Goal: Transaction & Acquisition: Purchase product/service

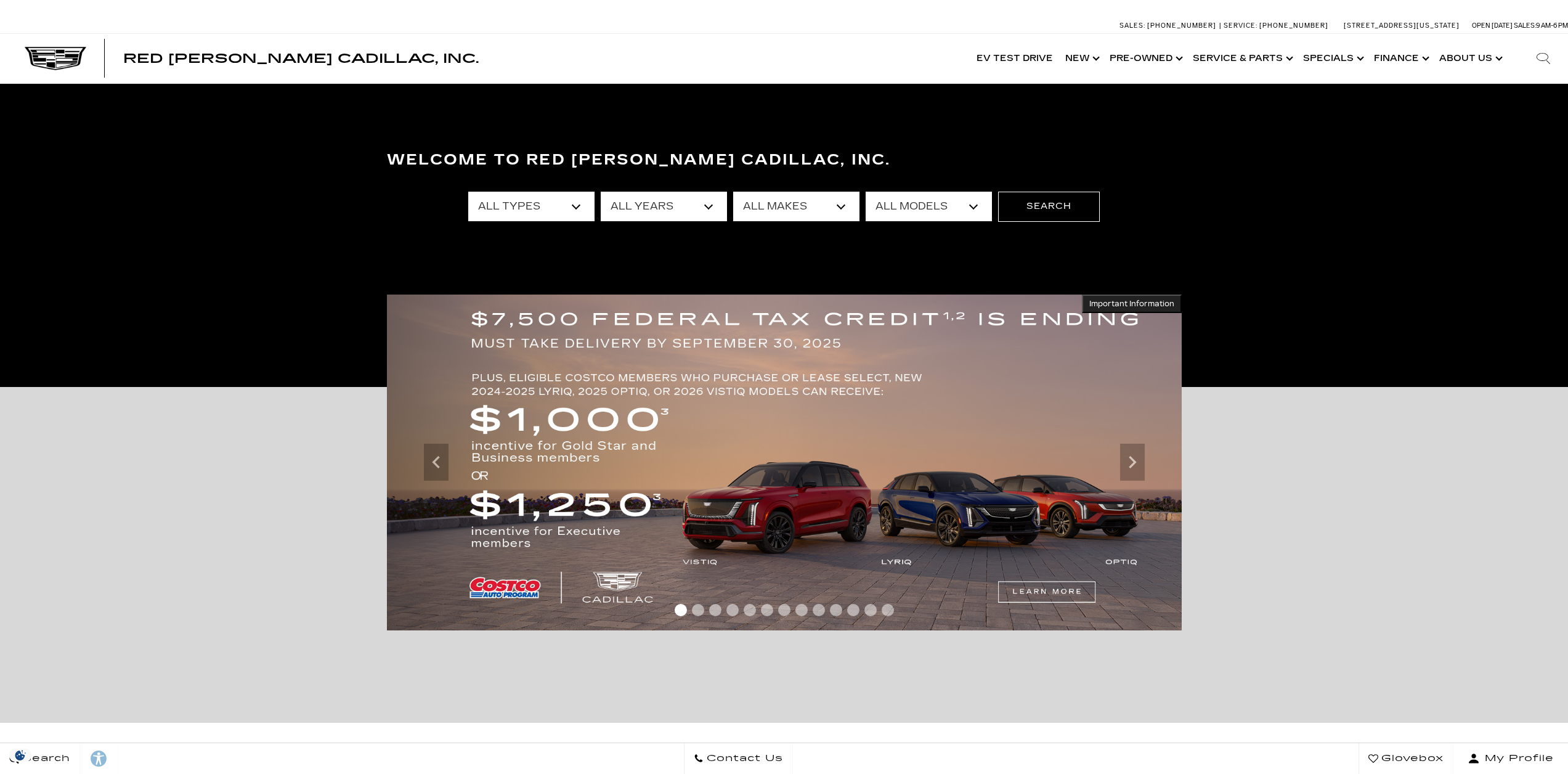
click at [576, 208] on select "All Types New Used Certified Used Demo" at bounding box center [531, 206] width 126 height 29
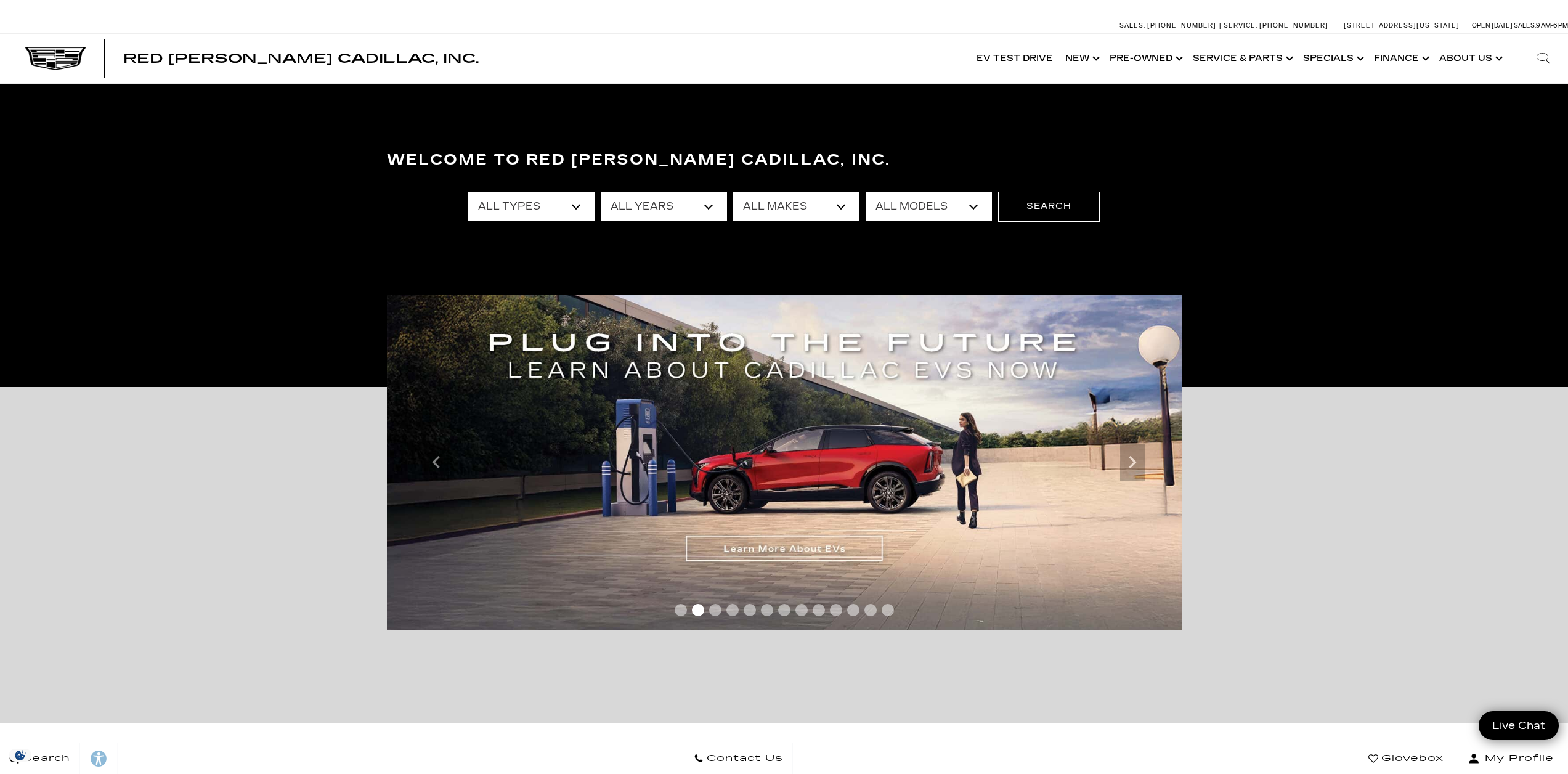
click at [576, 208] on select "All Types New Used Certified Used Demo" at bounding box center [531, 206] width 126 height 29
click at [575, 208] on select "All Types New Used Certified Used Demo" at bounding box center [531, 206] width 126 height 29
select select "Certified Used"
click at [469, 192] on select "All Types New Used Certified Used Demo" at bounding box center [531, 206] width 126 height 29
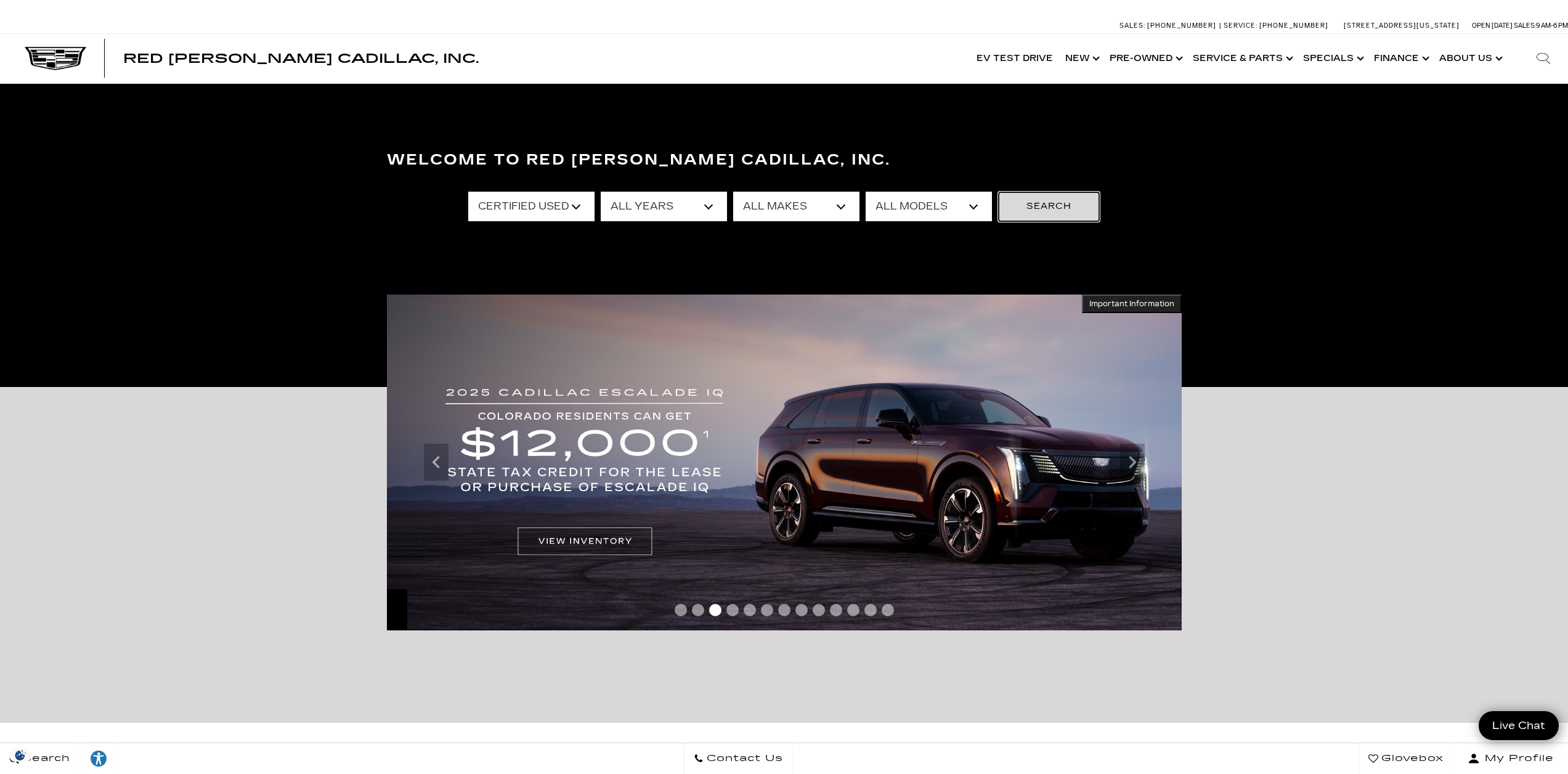
click at [1023, 207] on button "Search" at bounding box center [1049, 206] width 102 height 29
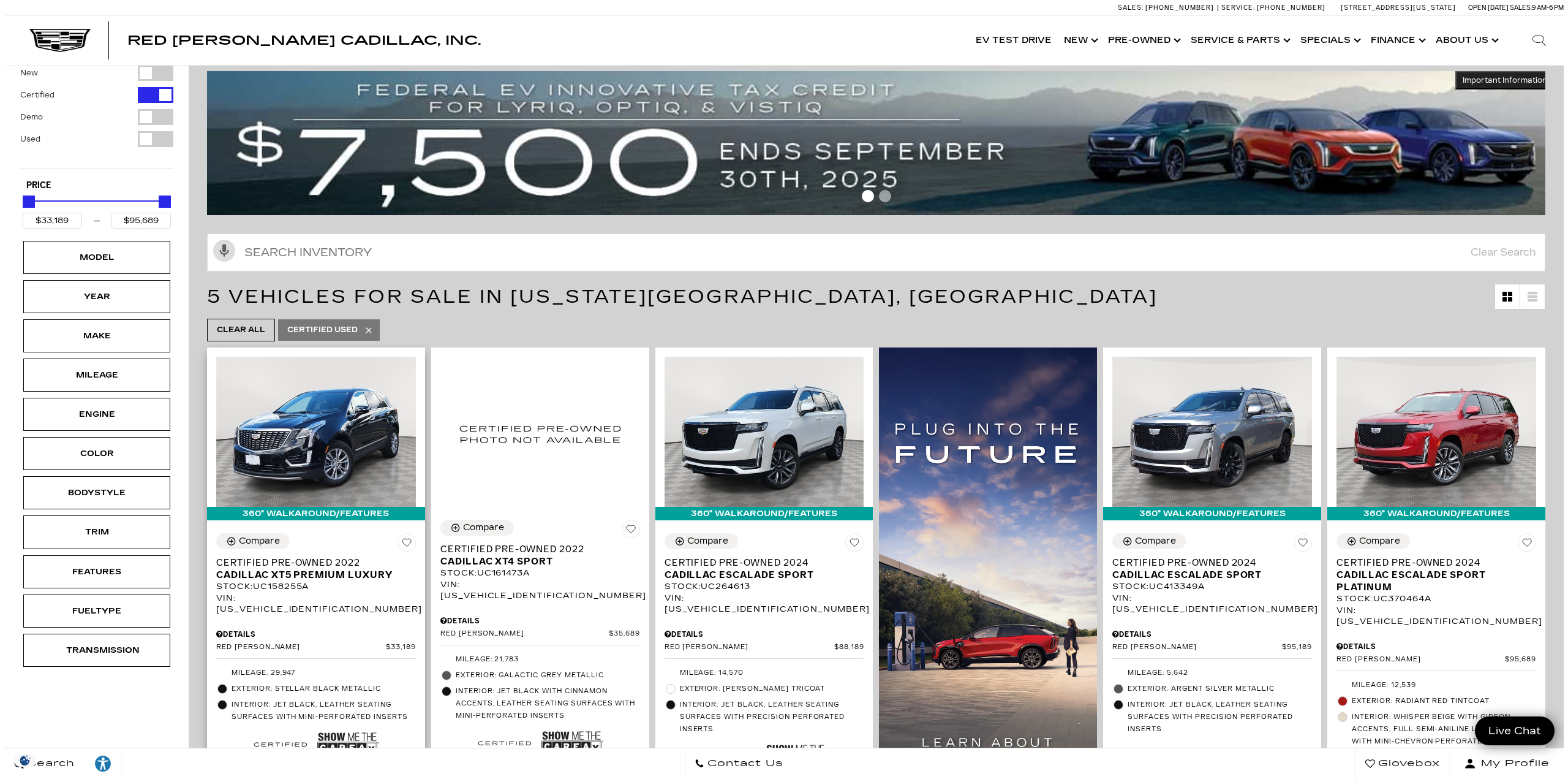
scroll to position [122, 0]
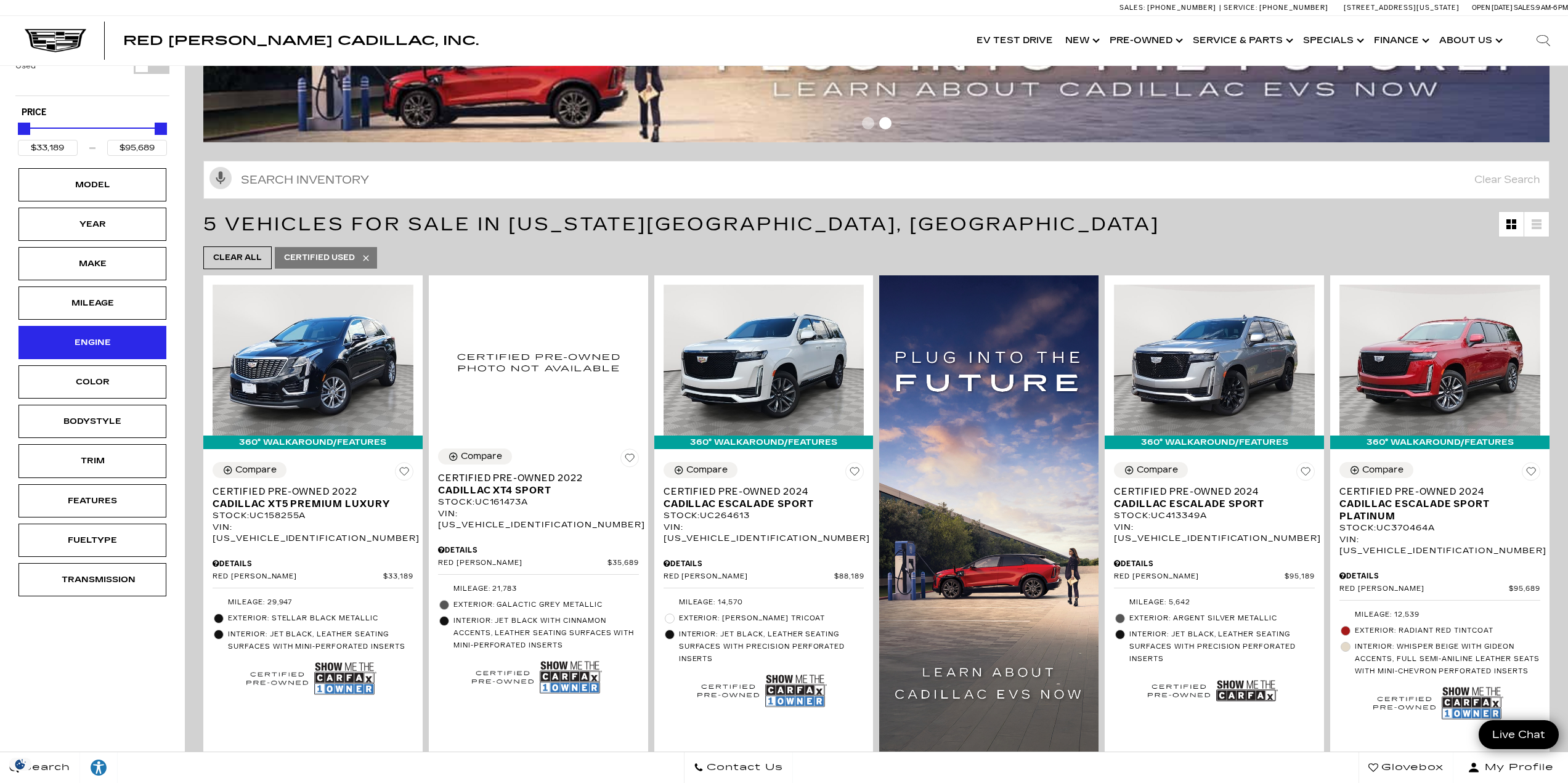
click at [104, 349] on div "Engine" at bounding box center [93, 342] width 62 height 13
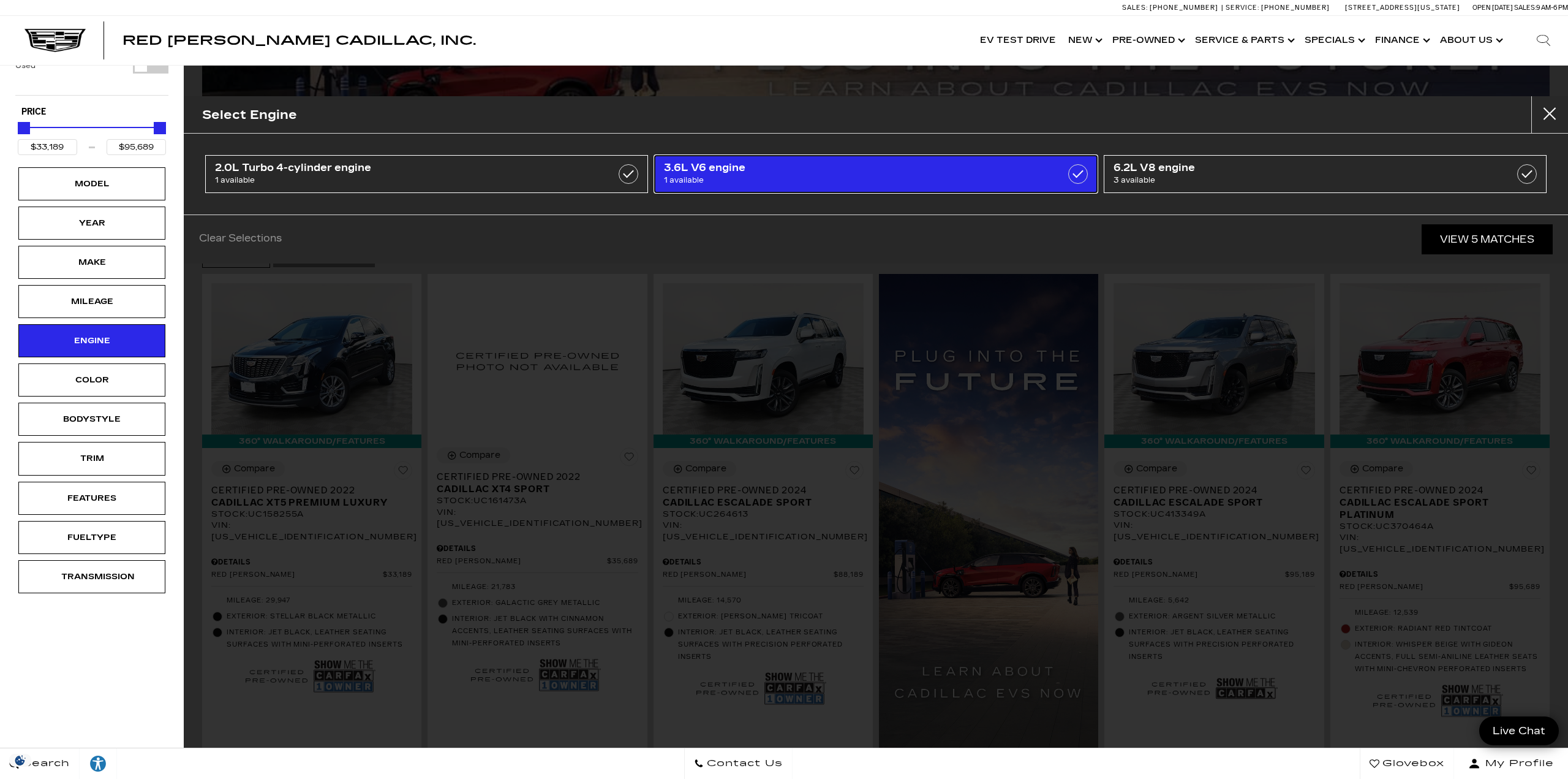
click at [740, 173] on span "3.6L V6 engine" at bounding box center [843, 167] width 360 height 12
type input "$33,189"
checkbox input "true"
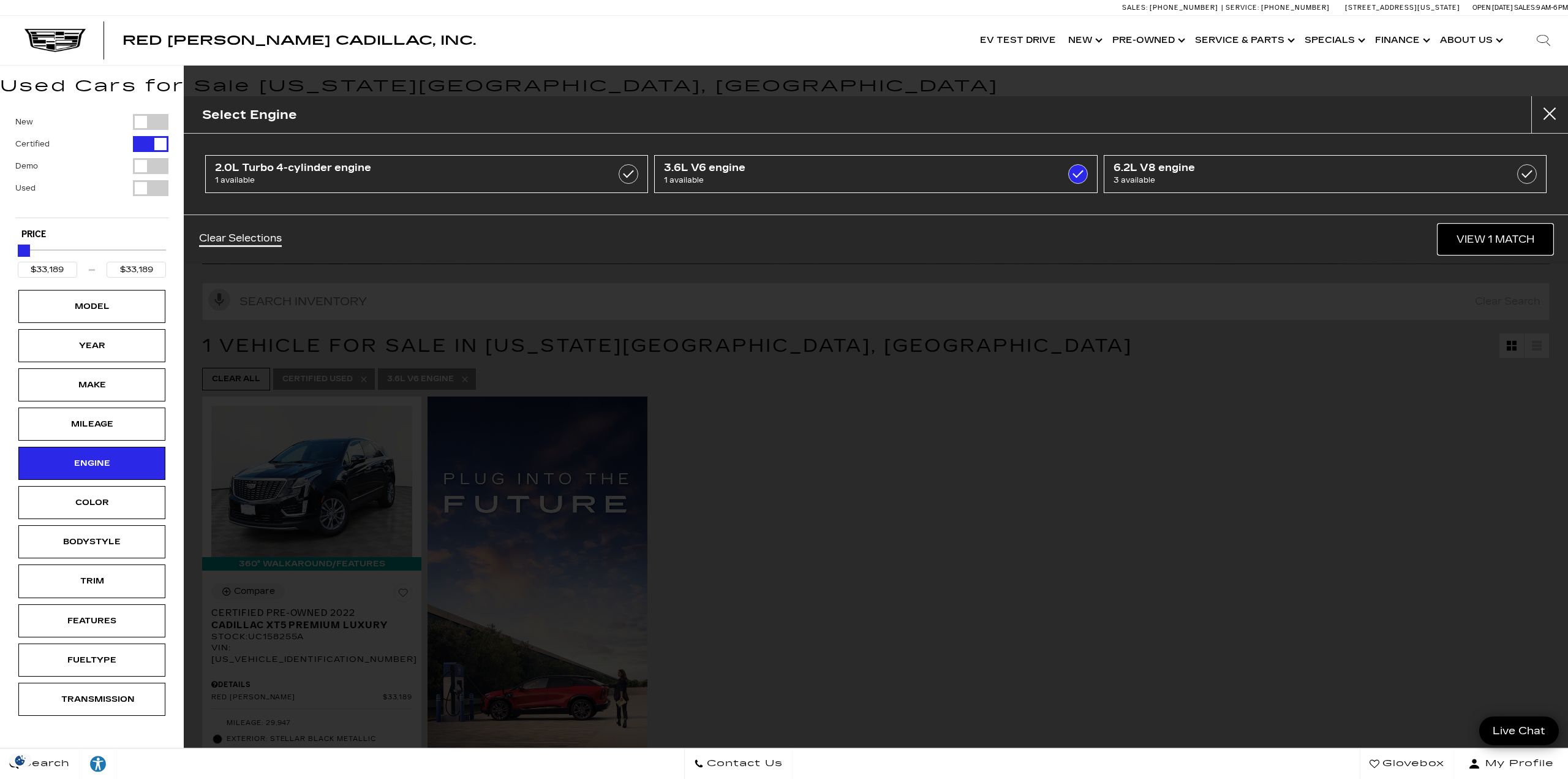
click at [1526, 241] on link "View 1 Match" at bounding box center [1496, 240] width 115 height 30
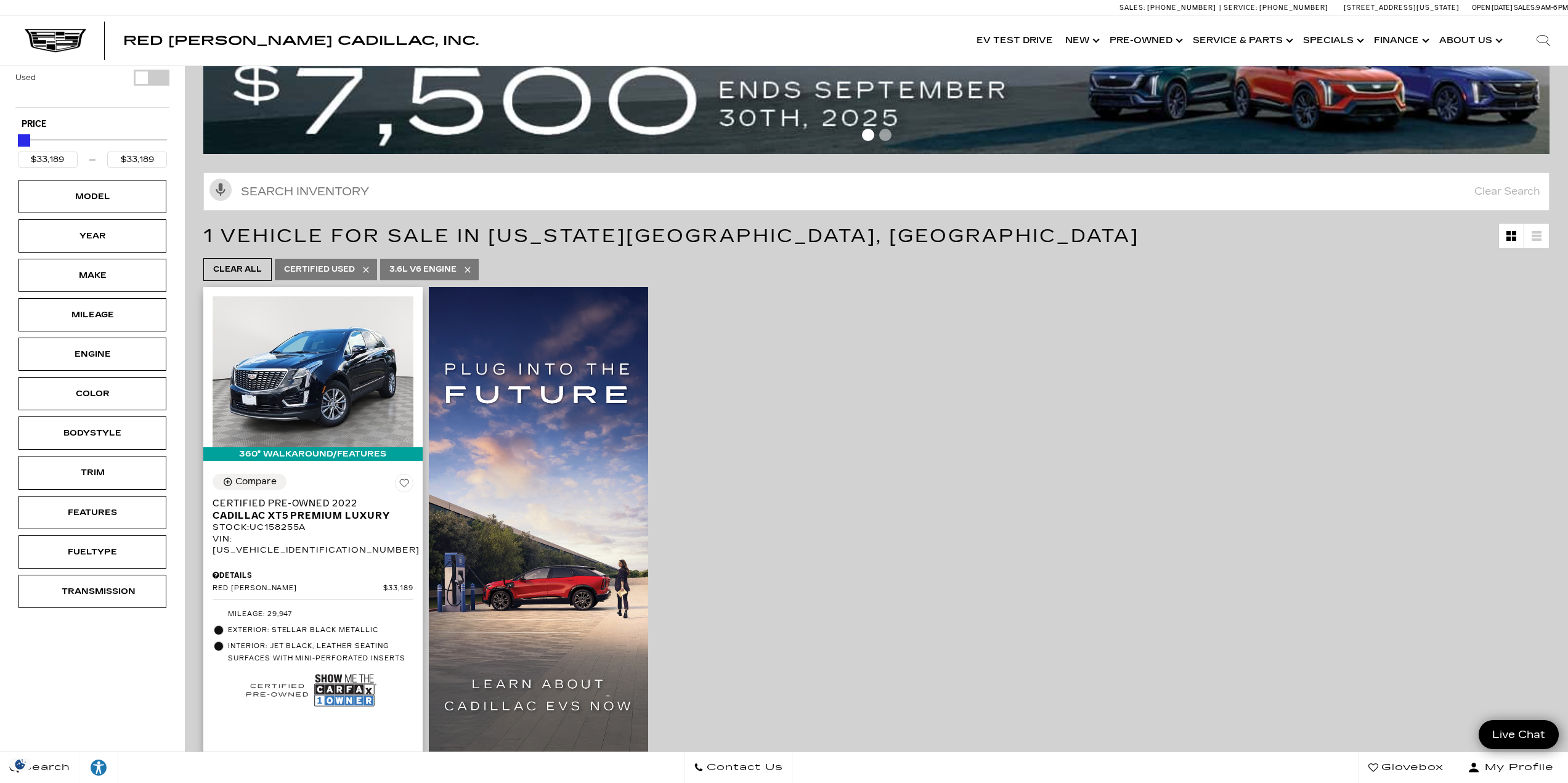
scroll to position [123, 0]
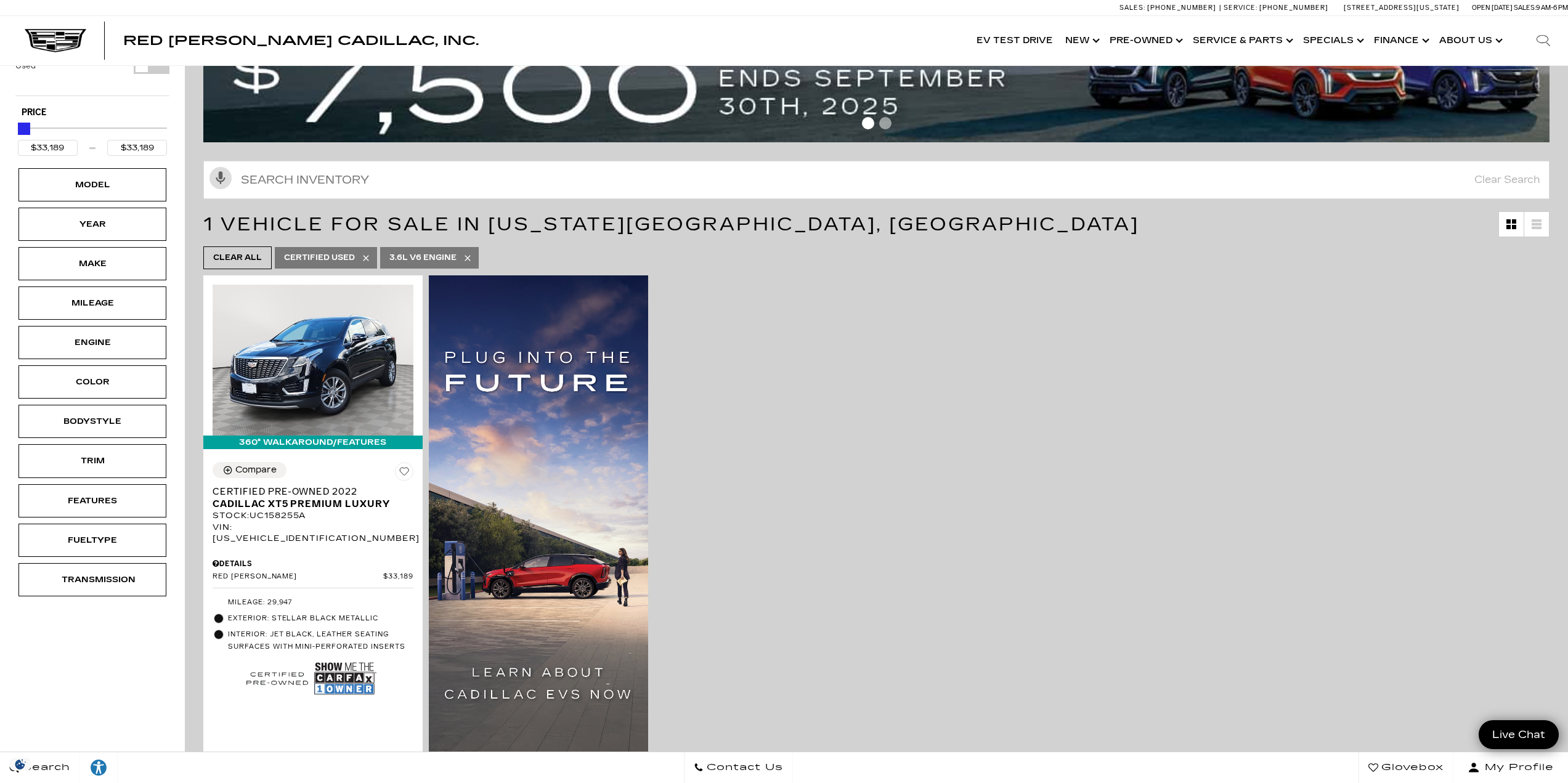
click at [464, 257] on icon at bounding box center [468, 258] width 10 height 10
type input "$95,689"
checkbox input "false"
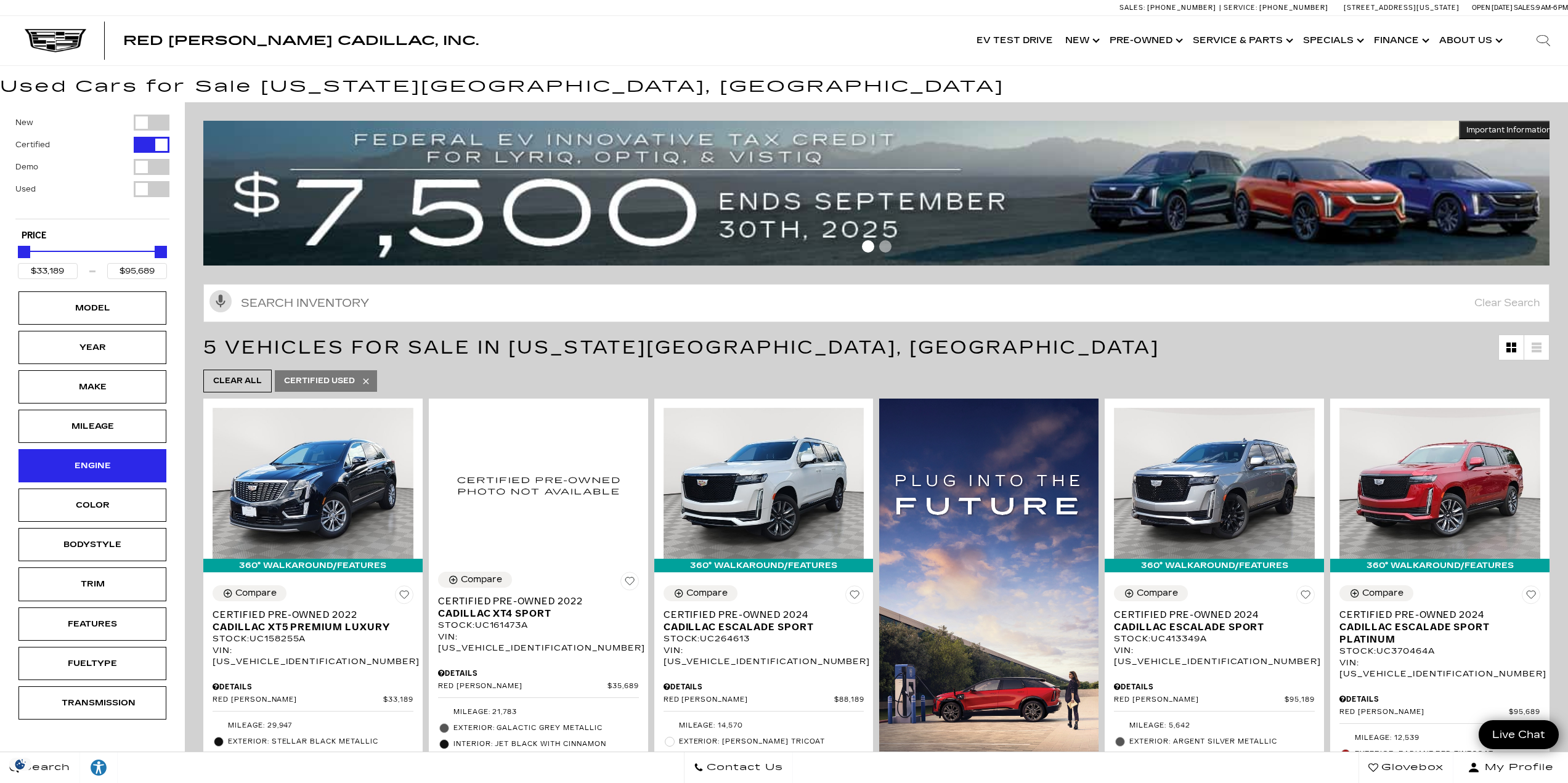
click at [128, 478] on div "Engine" at bounding box center [92, 466] width 148 height 33
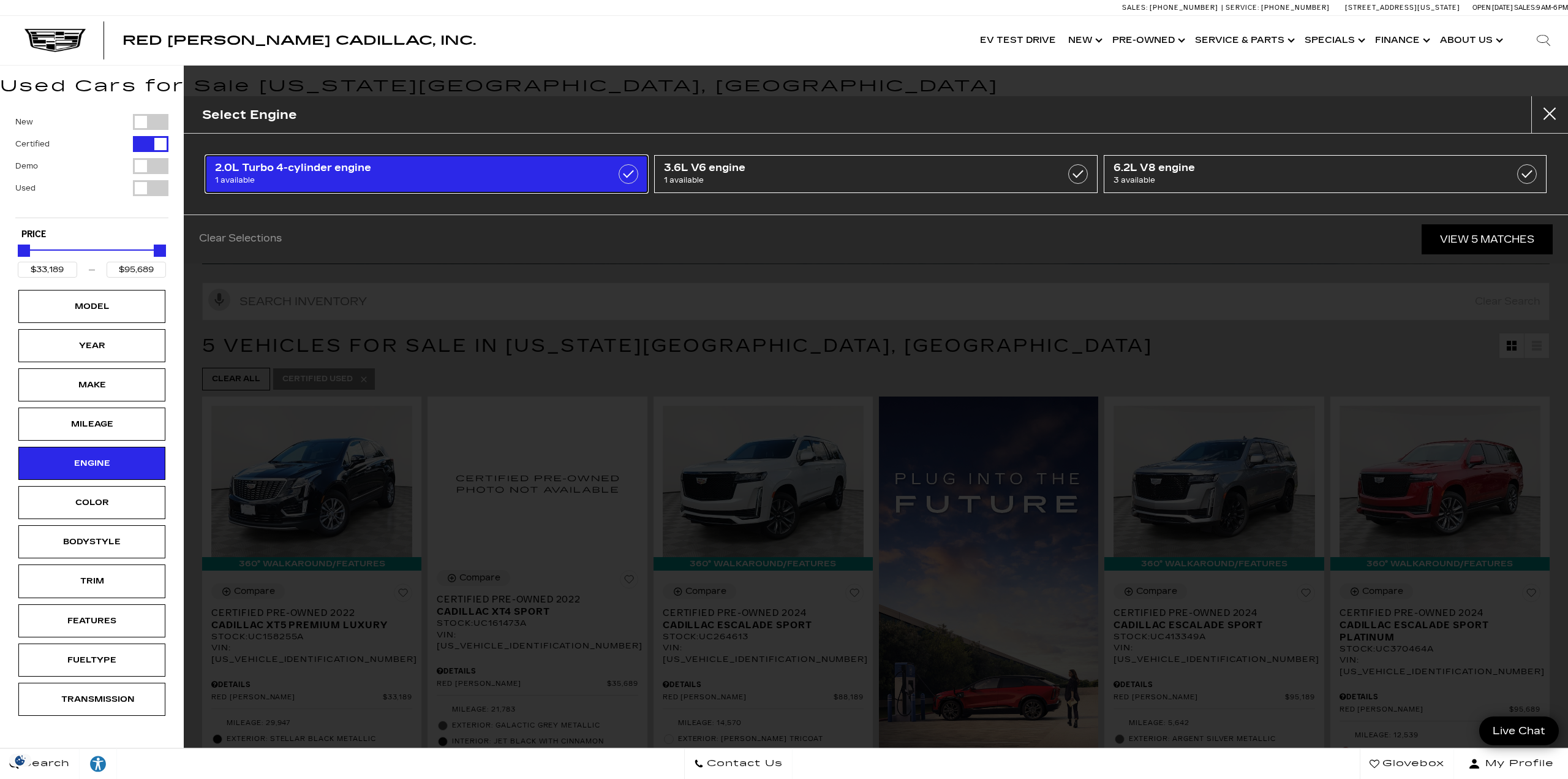
click at [473, 185] on span "1 available" at bounding box center [395, 180] width 360 height 12
type input "$35,689"
checkbox input "true"
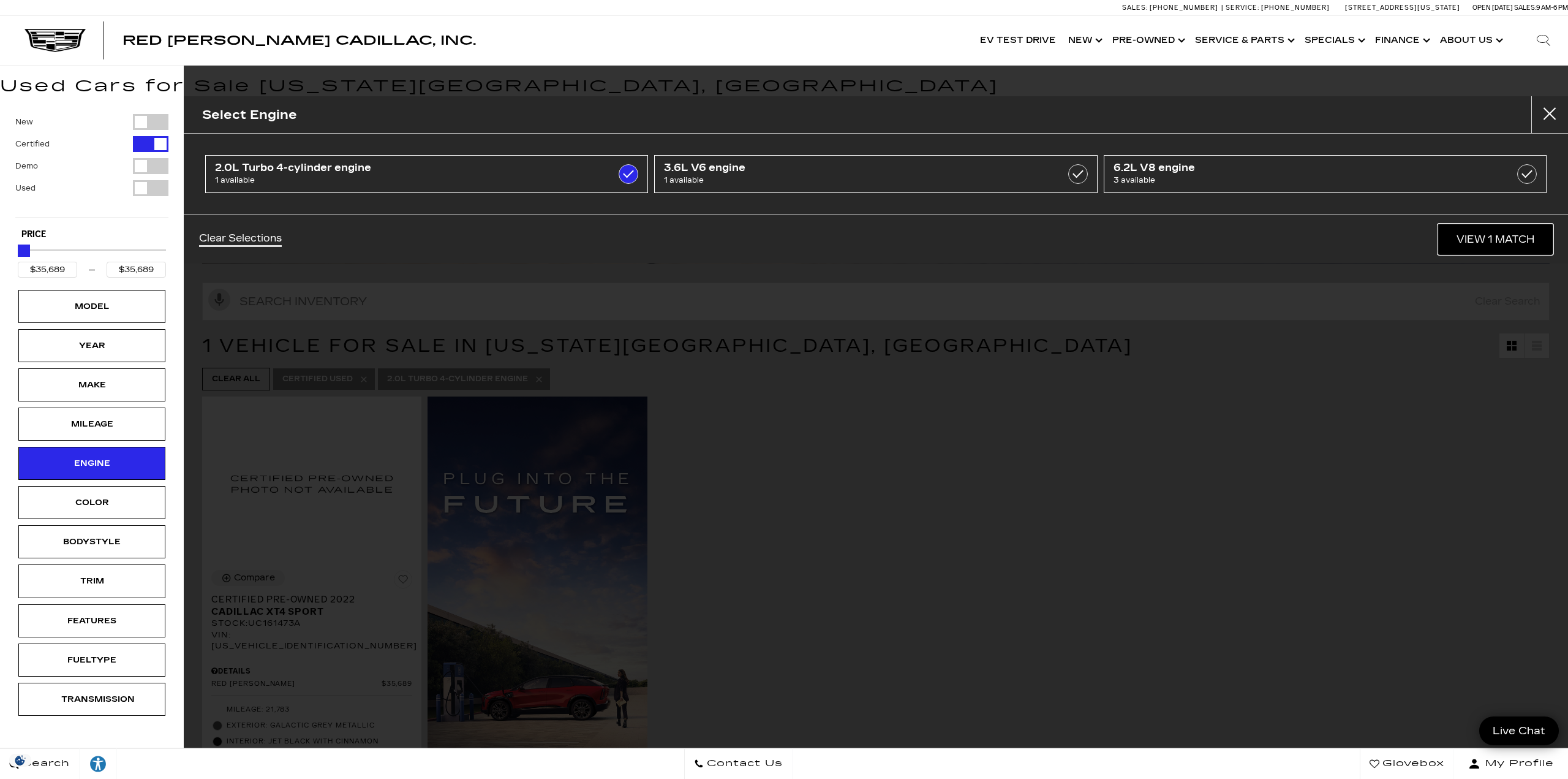
drag, startPoint x: 1512, startPoint y: 233, endPoint x: 1506, endPoint y: 231, distance: 6.3
click at [1512, 234] on link "View 1 Match" at bounding box center [1496, 240] width 115 height 30
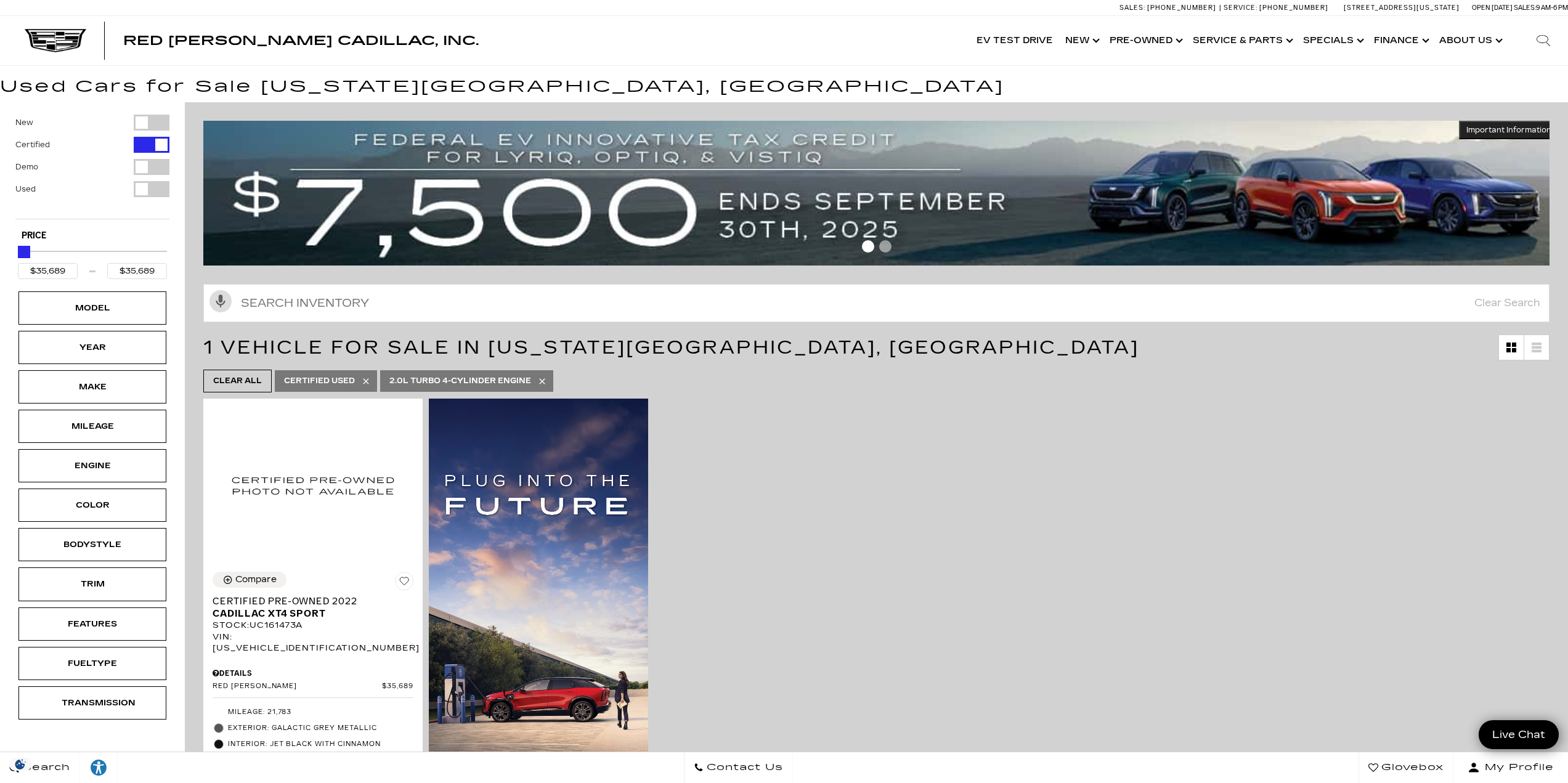
click at [541, 376] on icon at bounding box center [542, 381] width 10 height 10
type input "$33,189"
type input "$95,689"
